Goal: Transaction & Acquisition: Purchase product/service

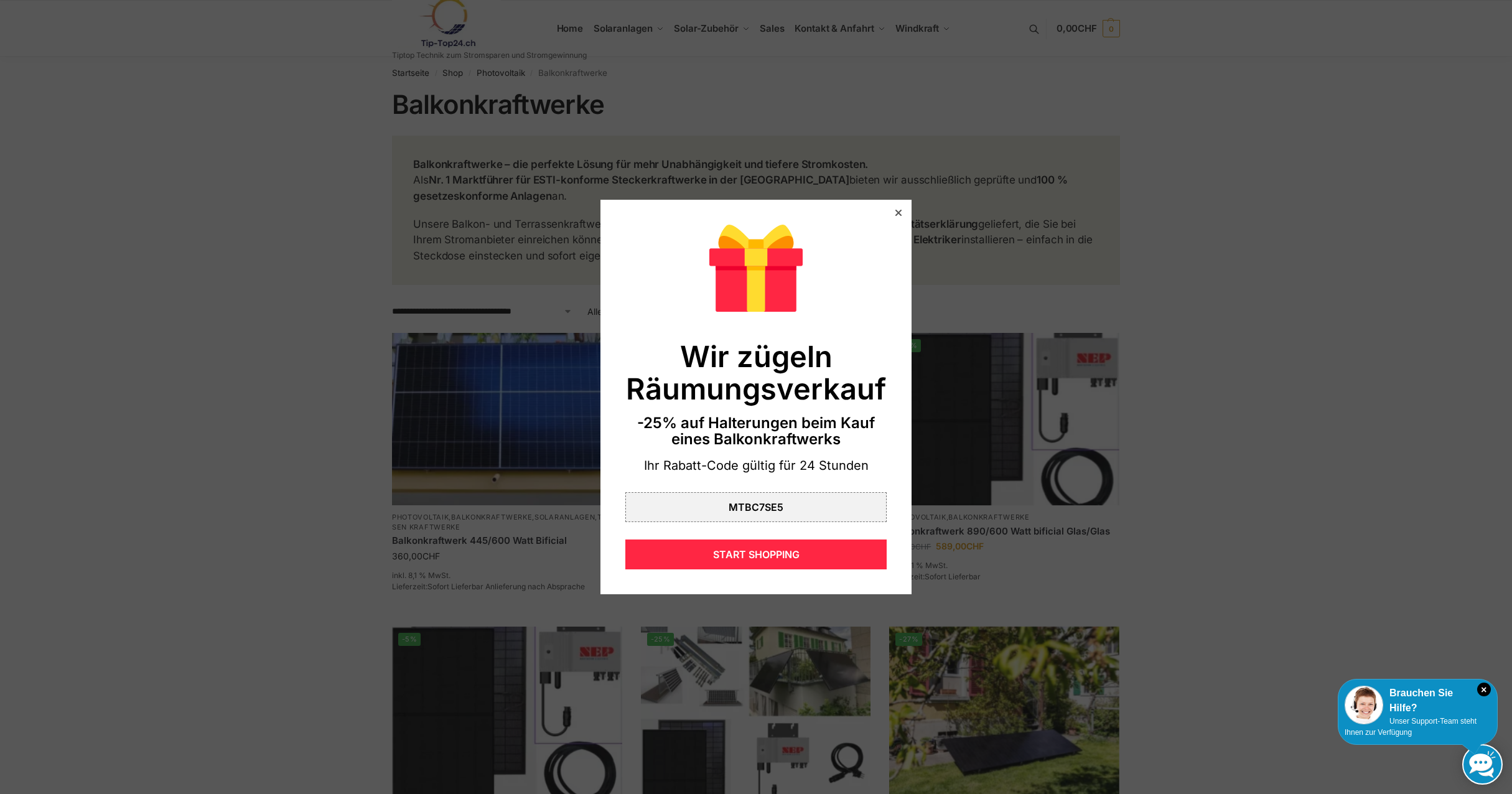
click at [896, 211] on icon at bounding box center [899, 213] width 6 height 6
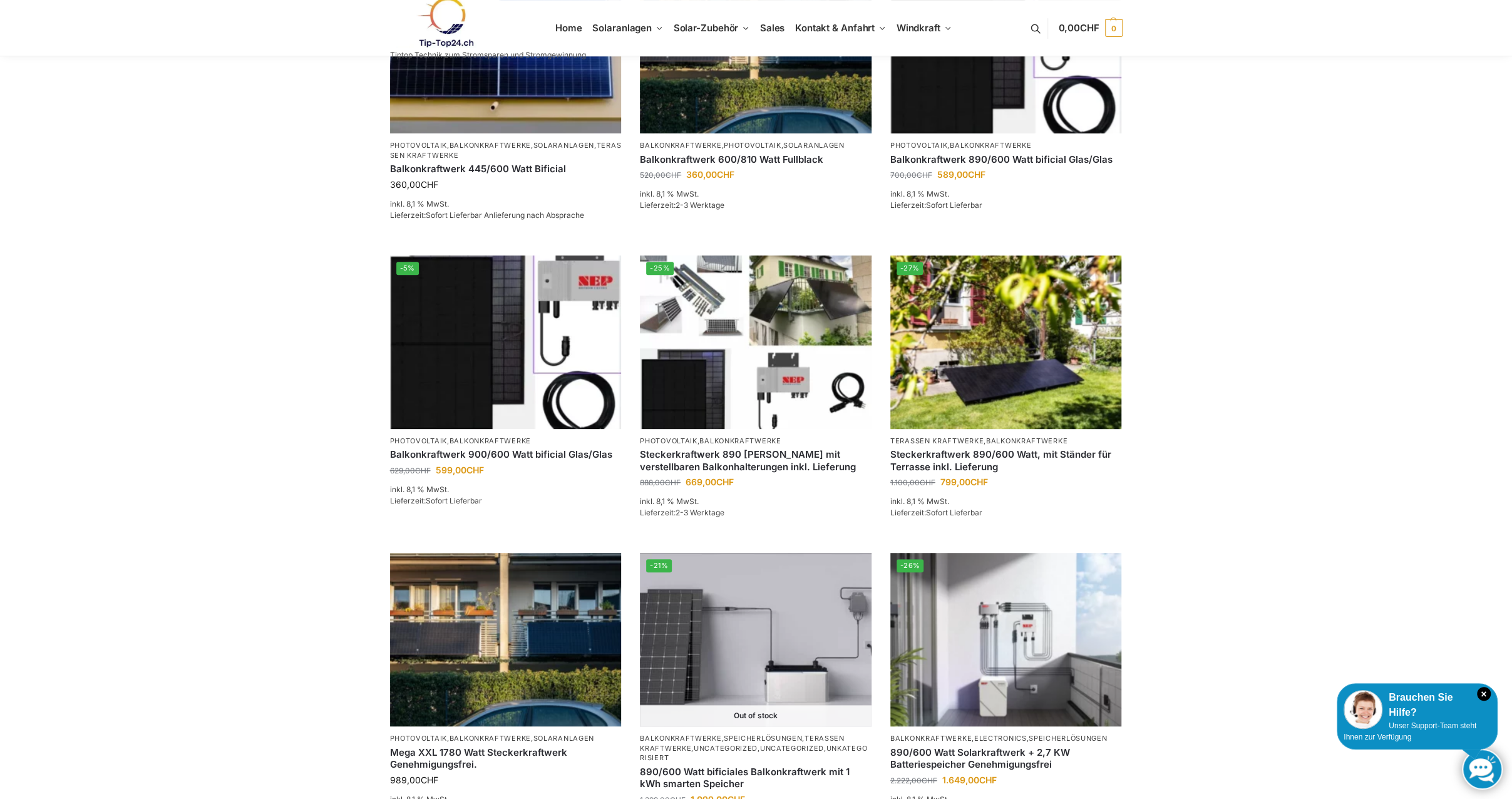
scroll to position [376, 0]
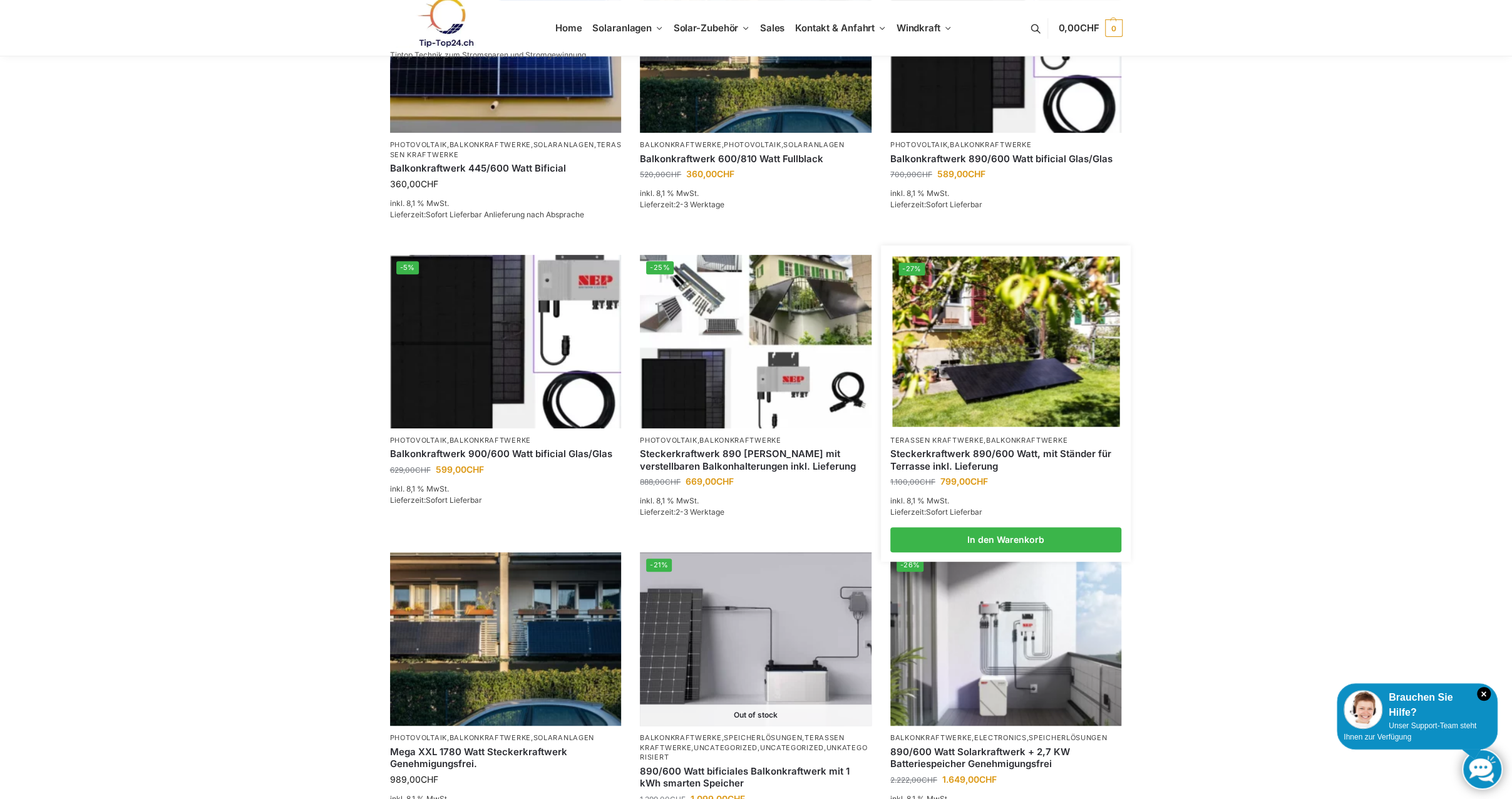
click at [984, 464] on link "Steckerkraftwerk 890/600 Watt, mit Ständer für Terrasse inkl. Lieferung" at bounding box center [1006, 459] width 232 height 24
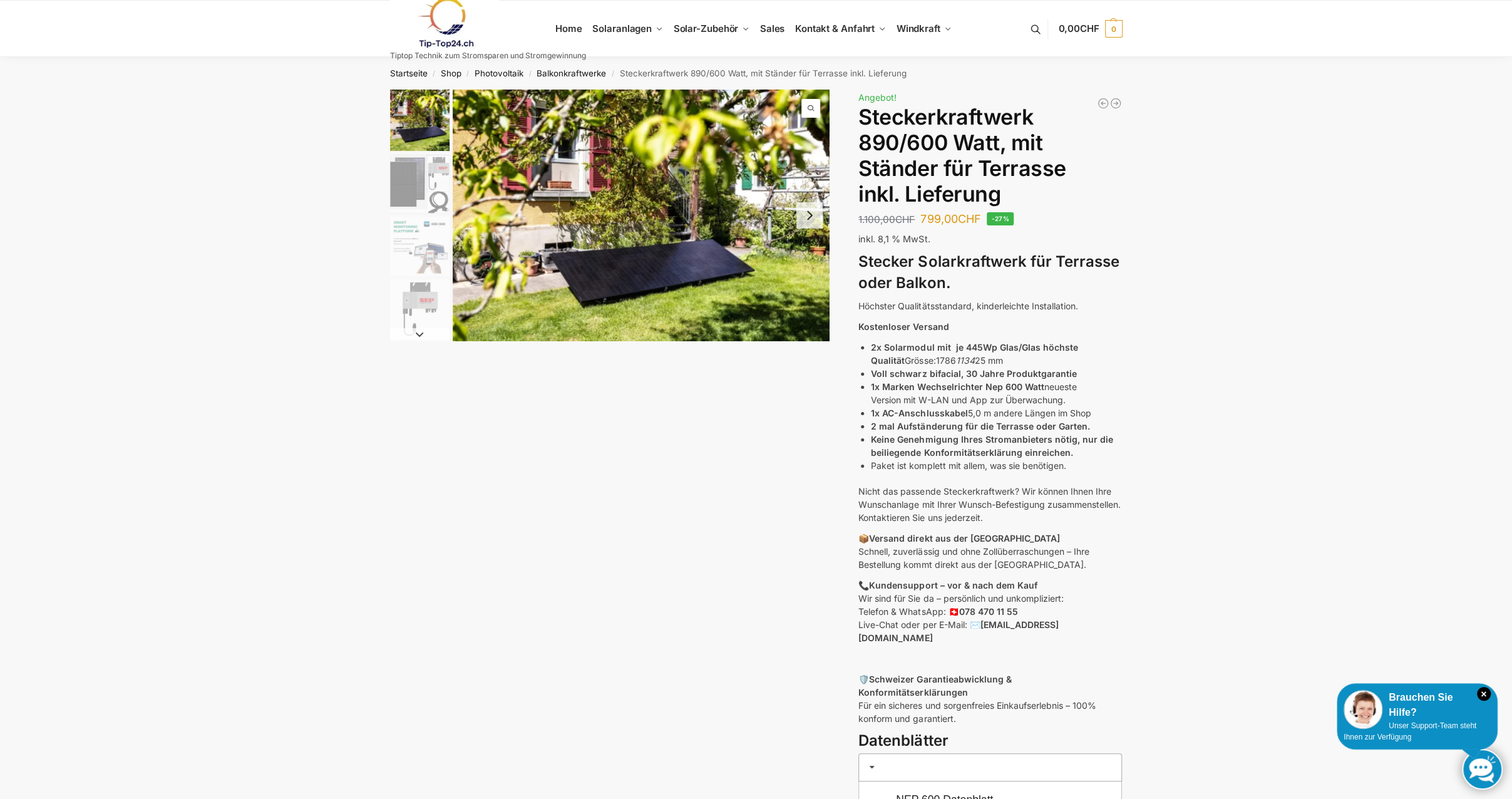
click at [820, 212] on button "Next slide" at bounding box center [809, 216] width 26 height 26
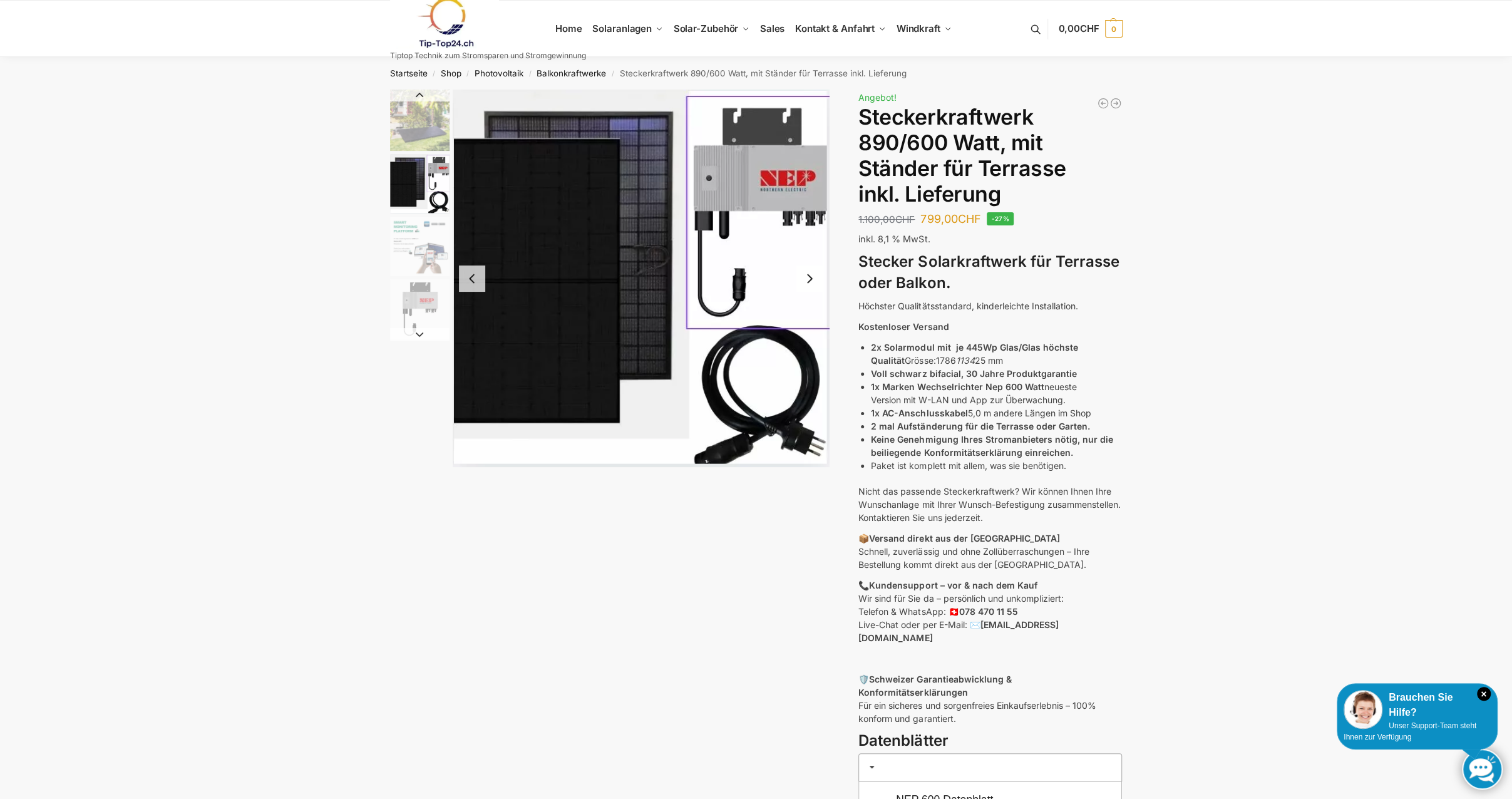
click at [500, 79] on nav "Startseite / Shop / Photovoltaik / Balkonkraftwerke / Steckerkraftwerk 890/600 …" at bounding box center [756, 73] width 777 height 33
click at [496, 74] on link "Photovoltaik" at bounding box center [499, 73] width 49 height 10
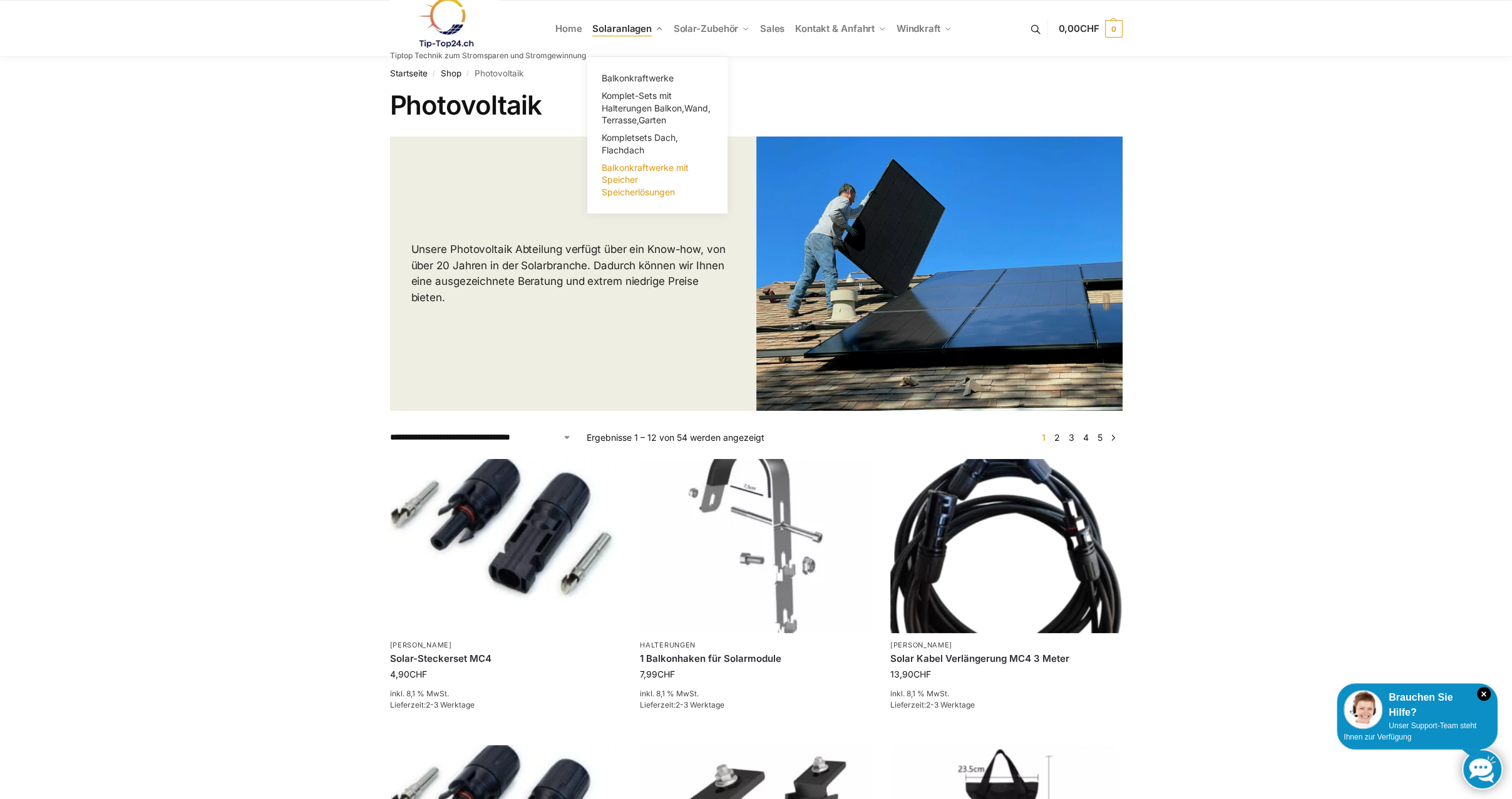
click at [628, 176] on span "Balkonkraftwerke mit Speicher Speicherlösungen" at bounding box center [645, 180] width 87 height 35
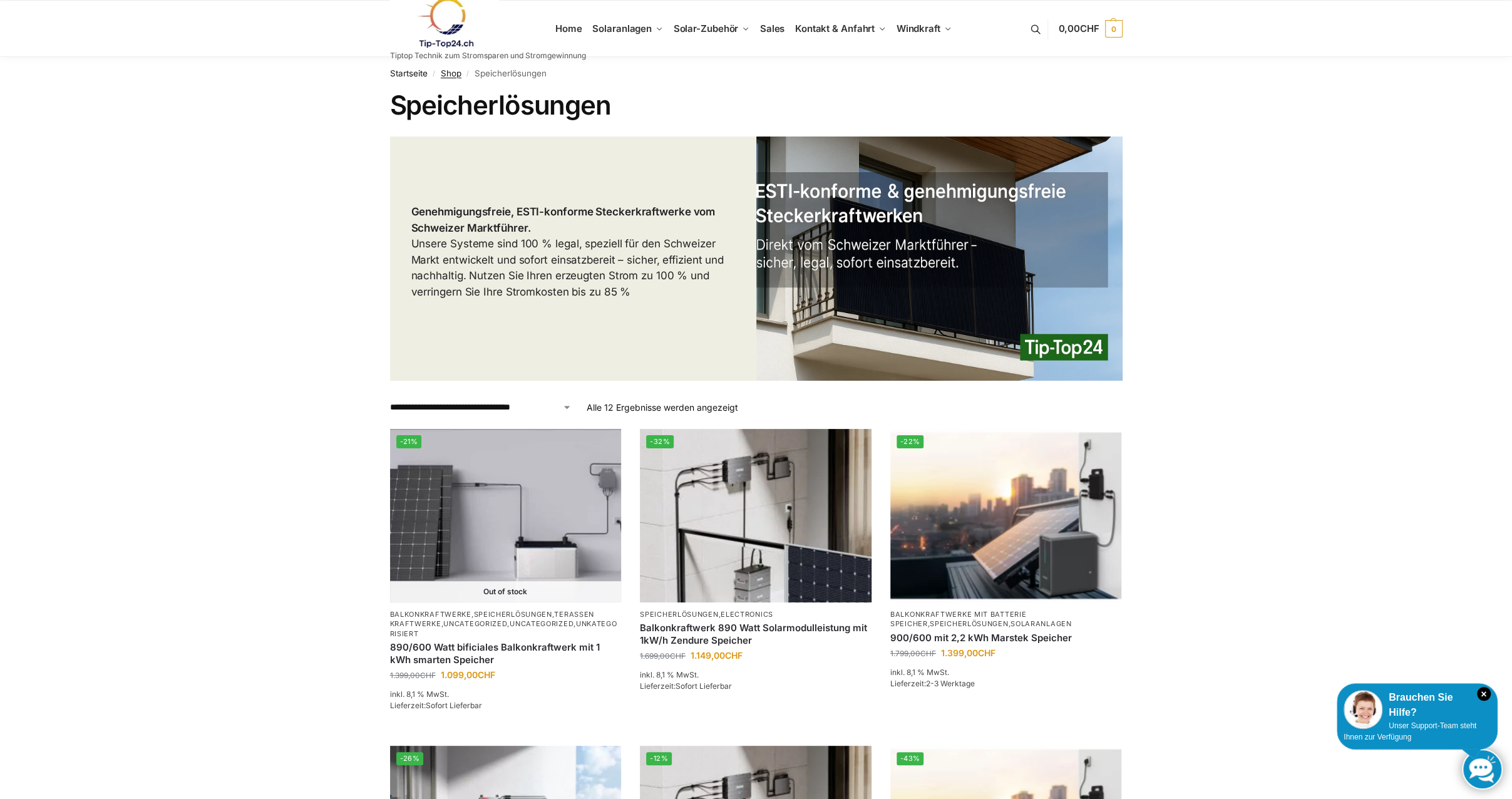
click at [445, 68] on link "Shop" at bounding box center [451, 73] width 21 height 10
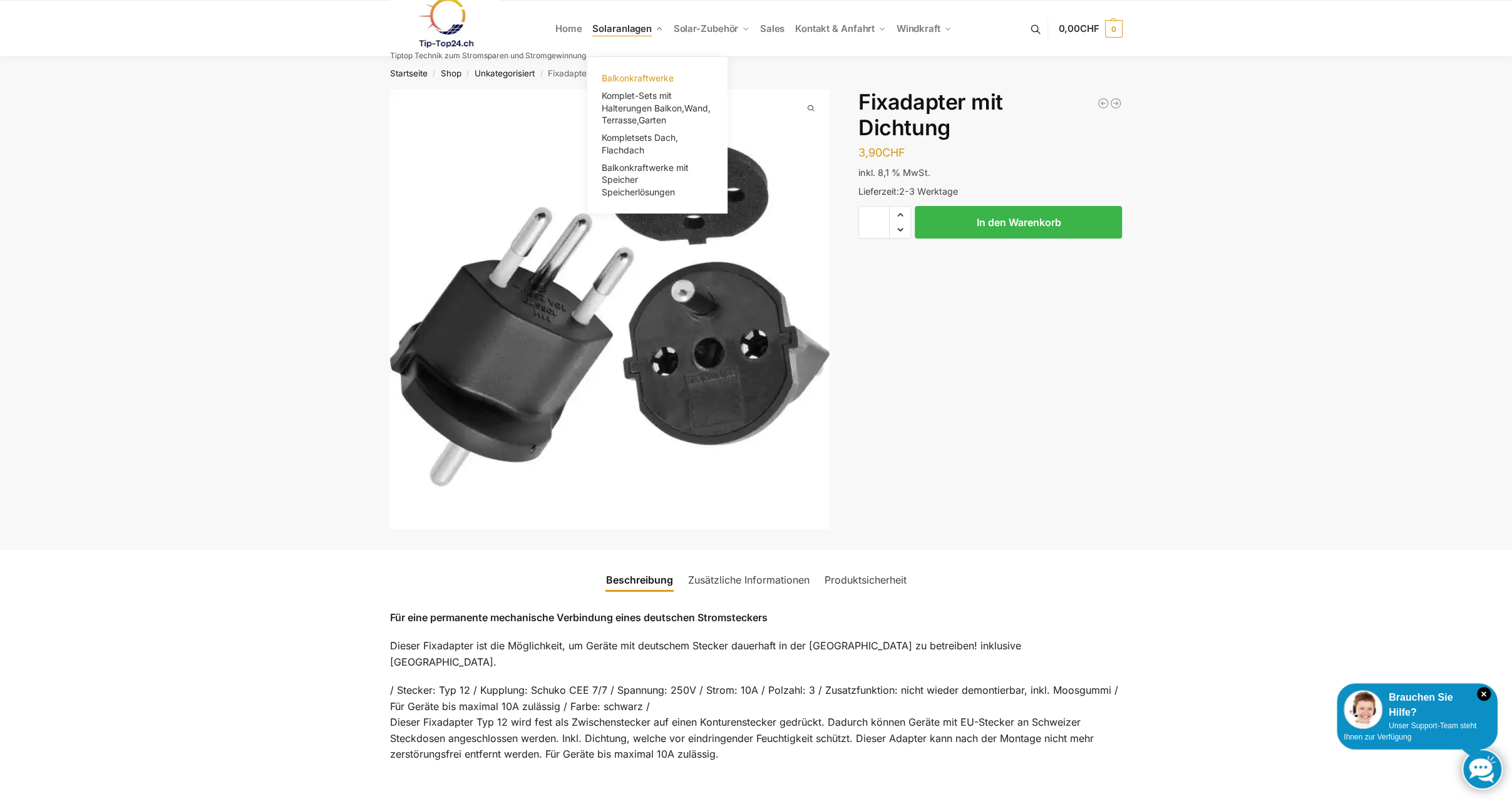
click at [635, 77] on span "Balkonkraftwerke" at bounding box center [637, 78] width 72 height 10
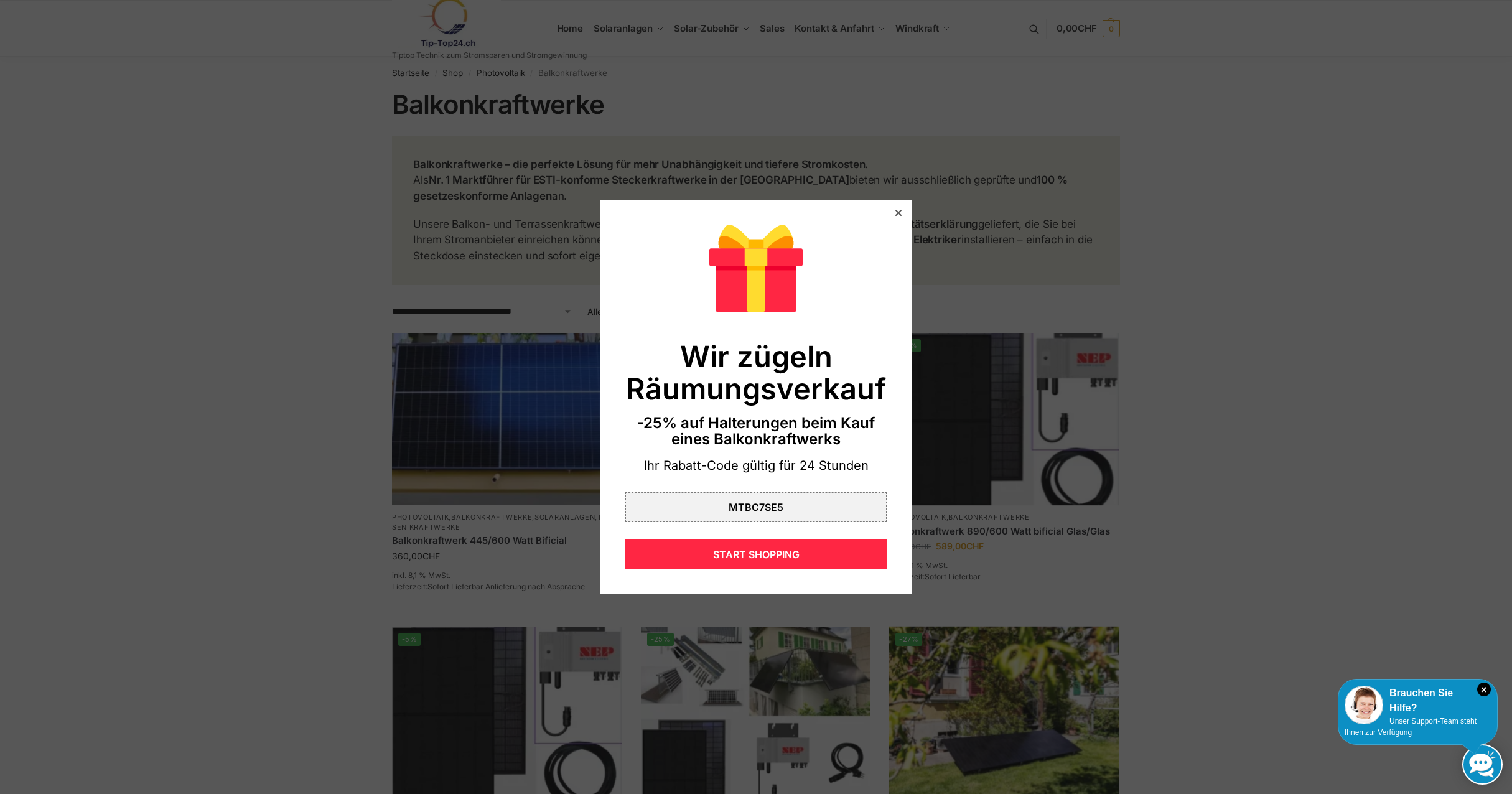
click at [896, 211] on icon at bounding box center [899, 213] width 6 height 6
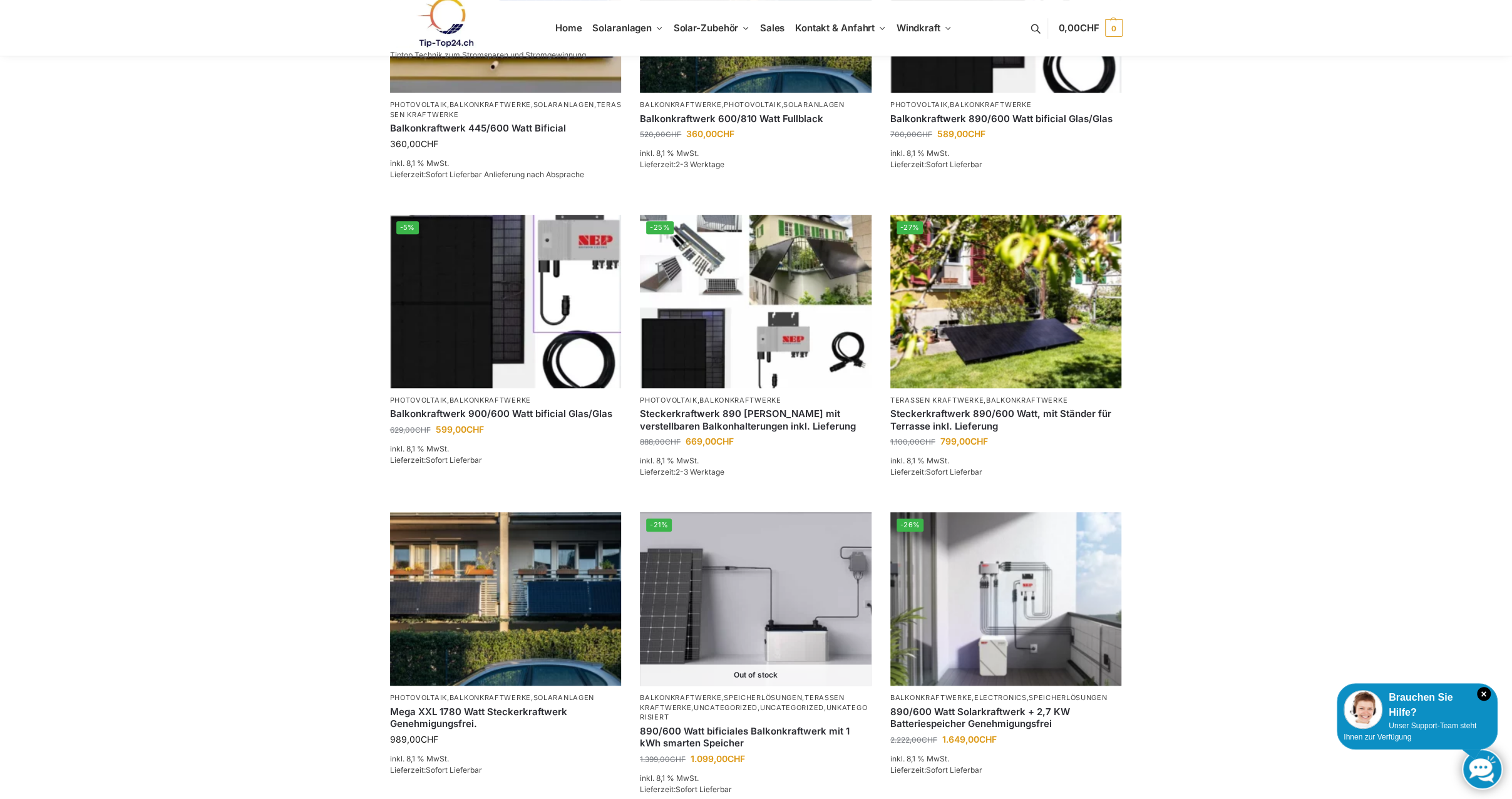
scroll to position [438, 0]
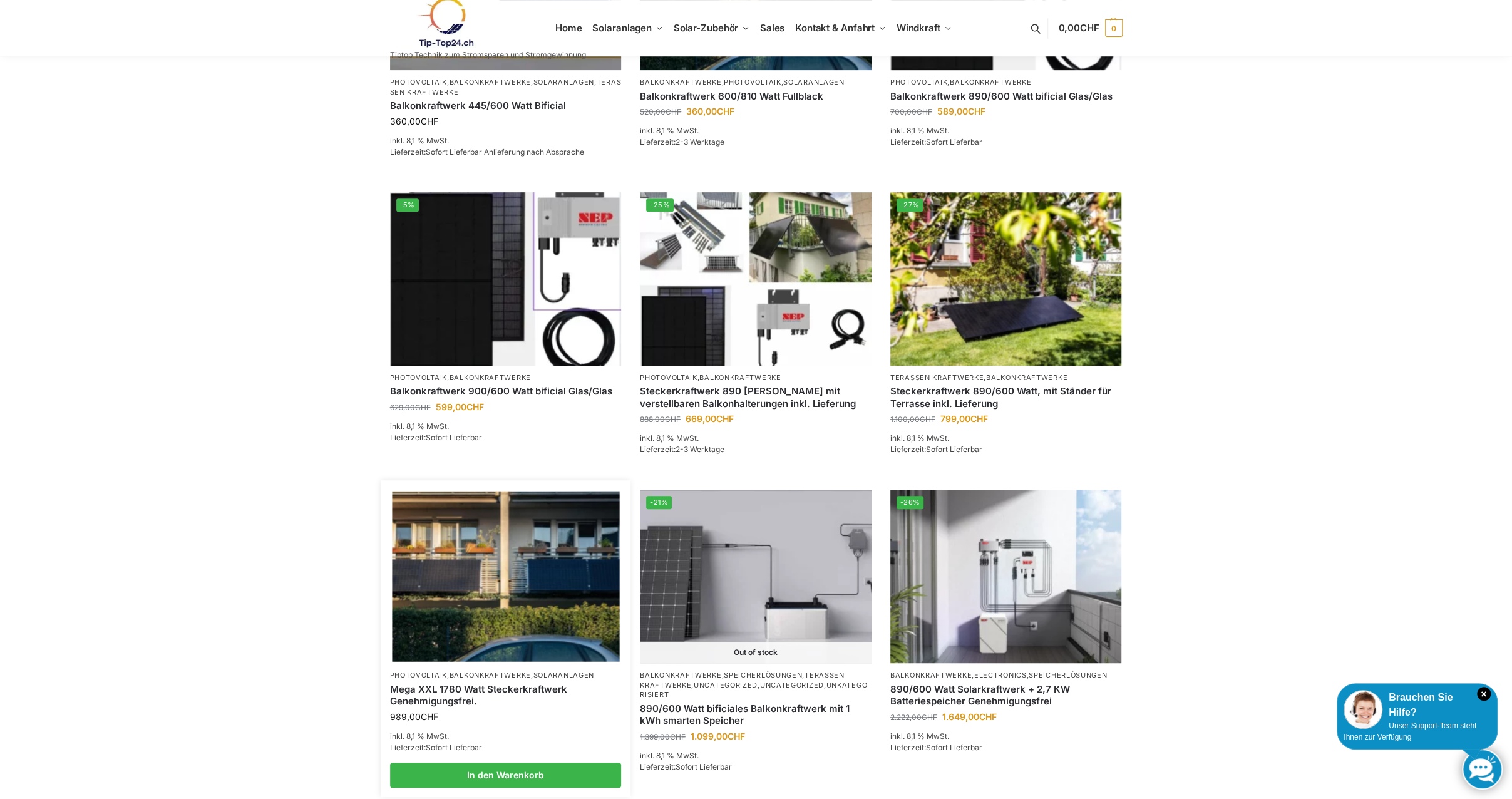
click at [428, 692] on link "Mega XXL 1780 Watt Steckerkraftwerk Genehmigungsfrei." at bounding box center [506, 695] width 232 height 24
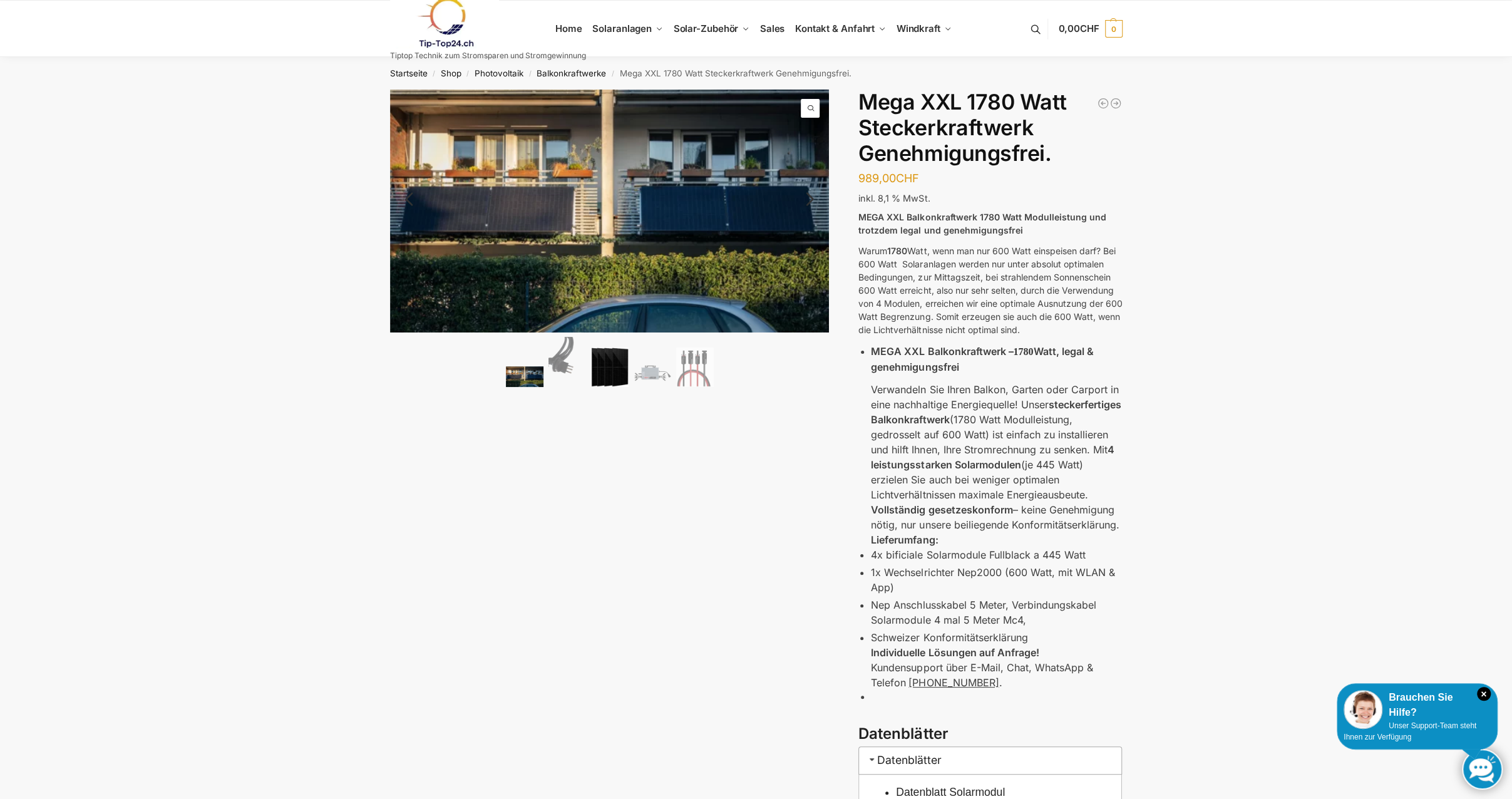
click at [617, 367] on img at bounding box center [610, 367] width 38 height 40
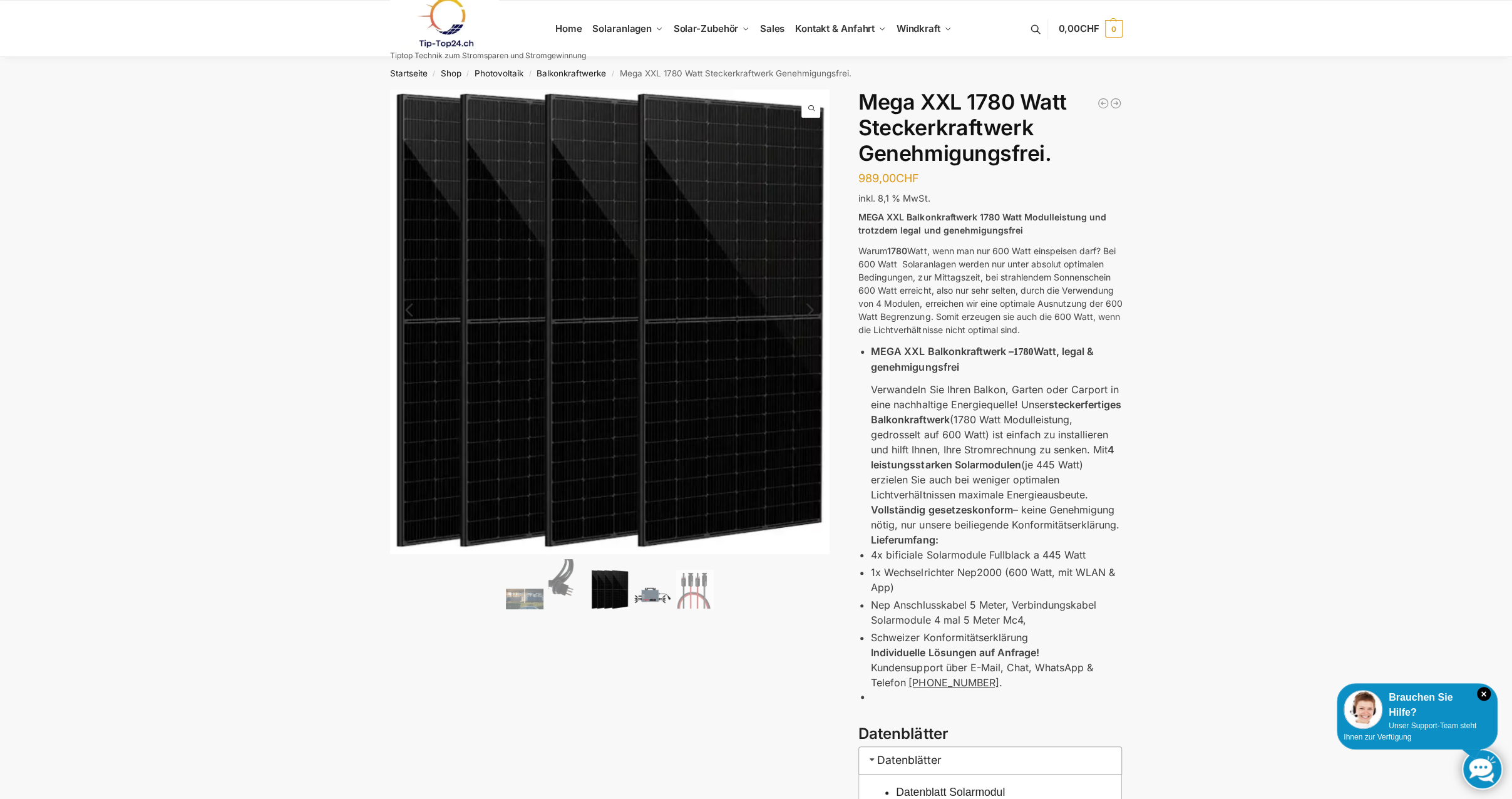
click at [648, 598] on img at bounding box center [652, 595] width 38 height 28
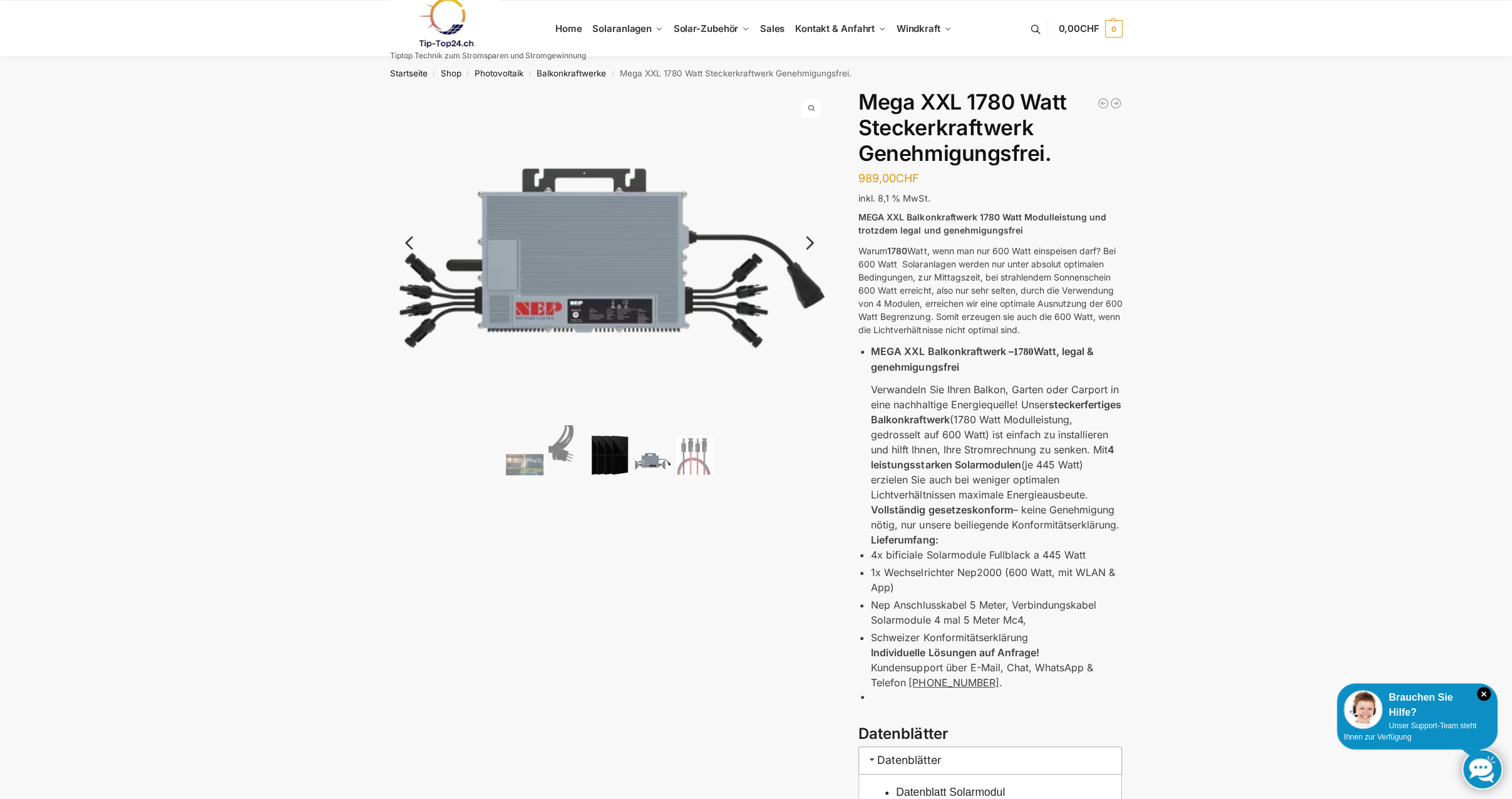
click at [606, 450] on img at bounding box center [610, 455] width 38 height 40
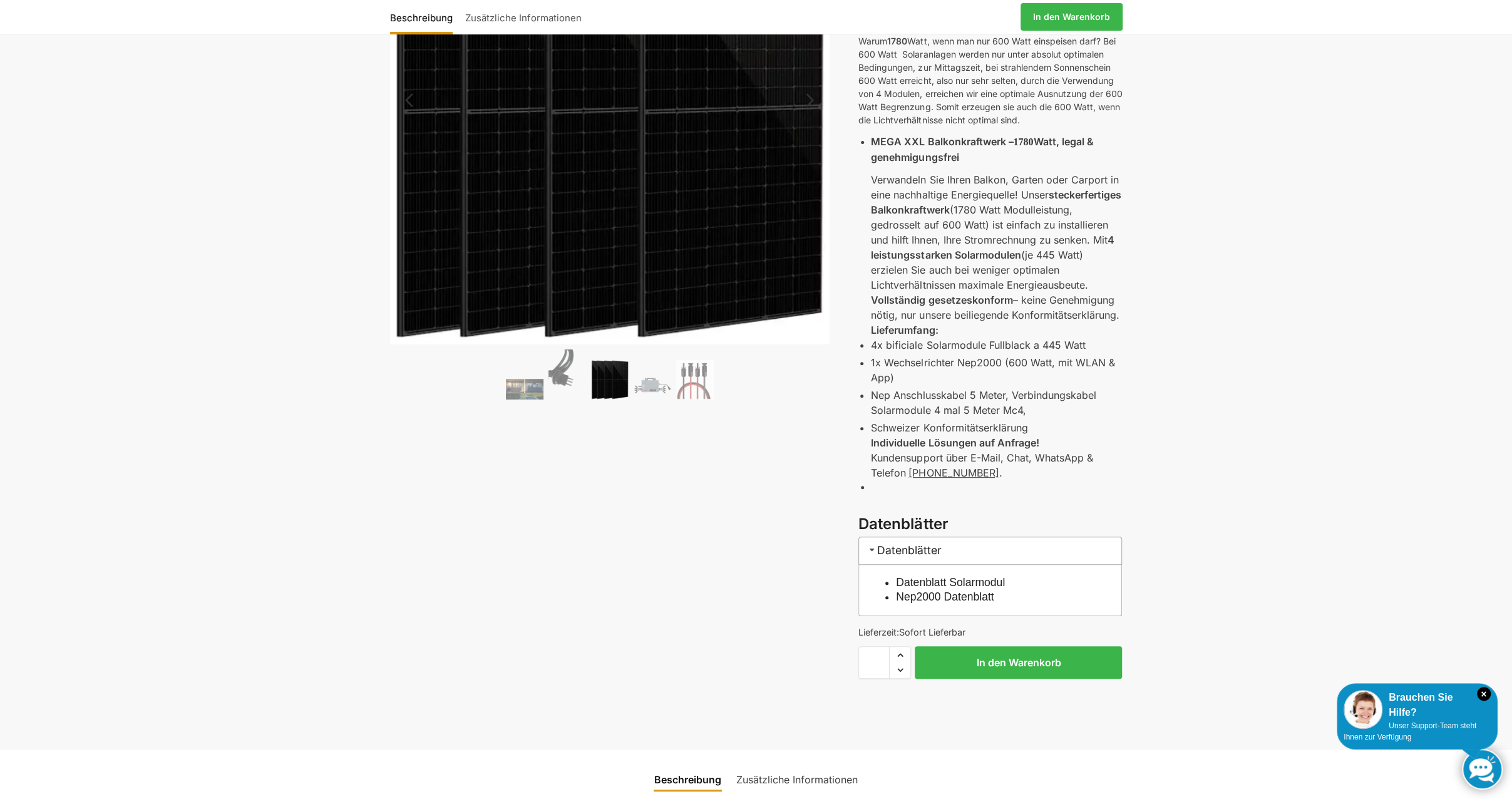
scroll to position [376, 0]
